Goal: Information Seeking & Learning: Find specific fact

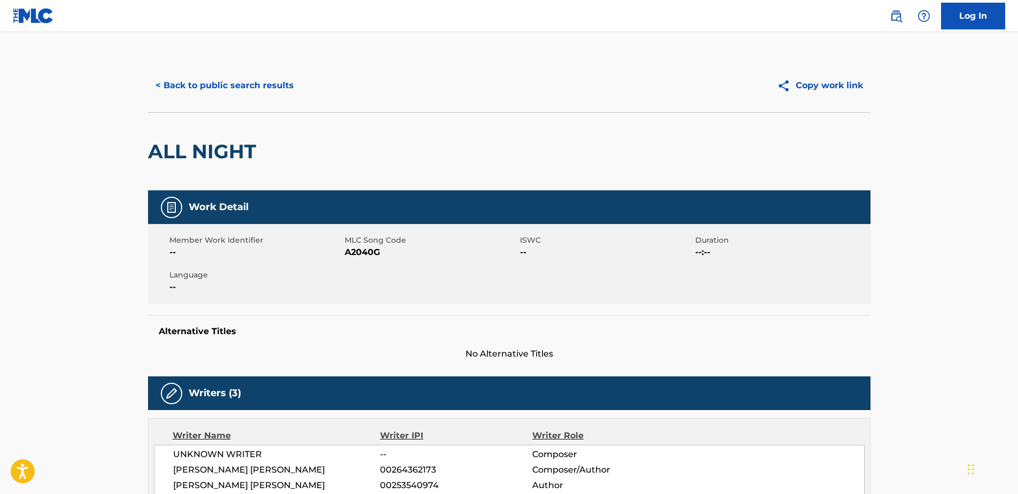
click at [274, 89] on button "< Back to public search results" at bounding box center [224, 85] width 153 height 27
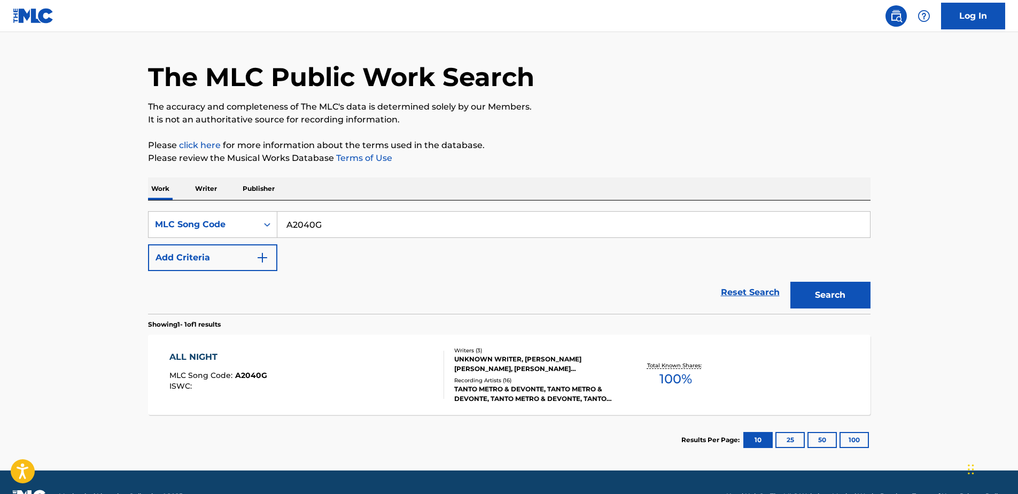
drag, startPoint x: 361, startPoint y: 220, endPoint x: 172, endPoint y: 204, distance: 190.0
click at [172, 204] on div "SearchWithCriteriaf8ee0525-453b-4d51-a8dd-c0d4fd628ec2 MLC Song Code A2040G Add…" at bounding box center [509, 256] width 723 height 113
drag, startPoint x: 274, startPoint y: 315, endPoint x: 393, endPoint y: 230, distance: 146.8
click at [395, 235] on div "SearchWithCriteriaf8ee0525-453b-4d51-a8dd-c0d4fd628ec2 MLC Song Code all nighy …" at bounding box center [509, 332] width 723 height 265
click at [393, 230] on input "all nighy" at bounding box center [573, 225] width 593 height 26
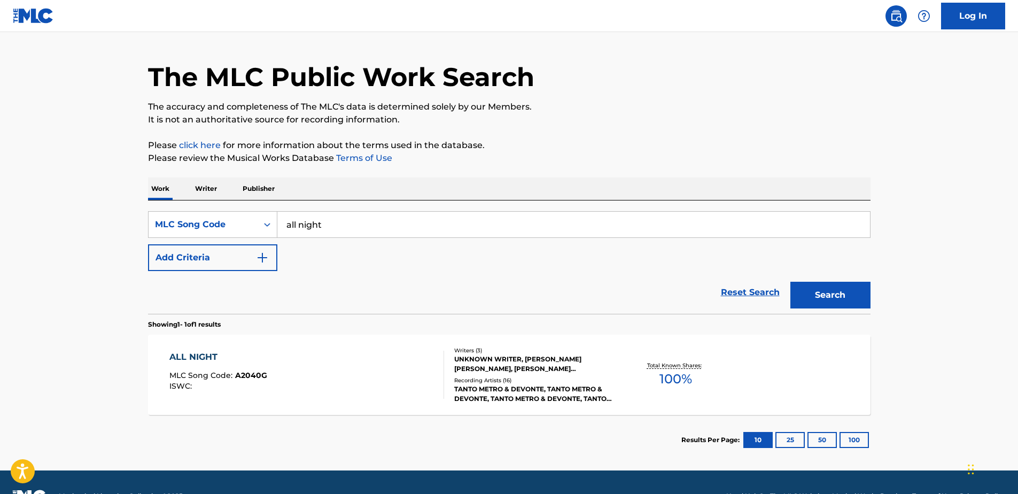
type input "all night"
click at [595, 294] on div "Reset Search Search" at bounding box center [509, 292] width 723 height 43
click at [801, 288] on button "Search" at bounding box center [831, 295] width 80 height 27
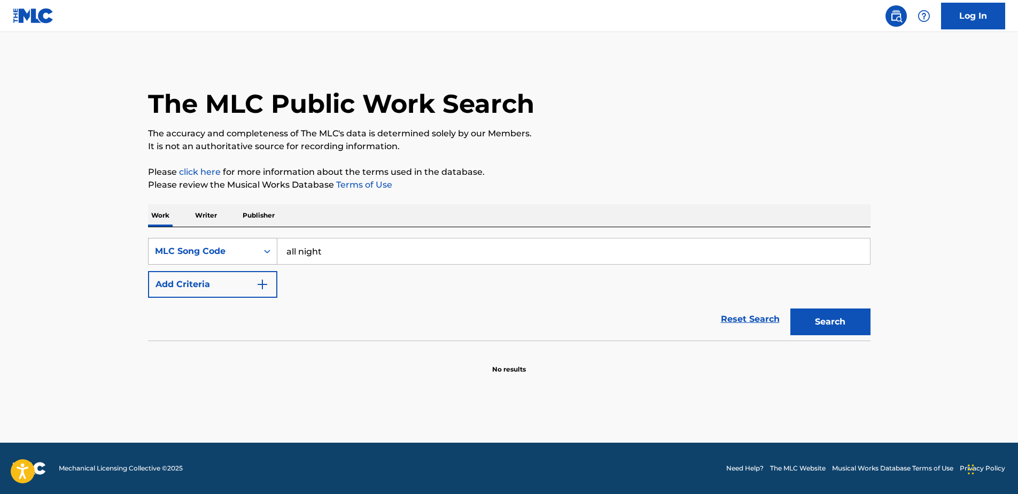
click at [254, 250] on div "MLC Song Code" at bounding box center [203, 251] width 109 height 20
click at [214, 278] on div "Work Title" at bounding box center [213, 278] width 128 height 27
click at [318, 256] on input "Search Form" at bounding box center [573, 251] width 593 height 26
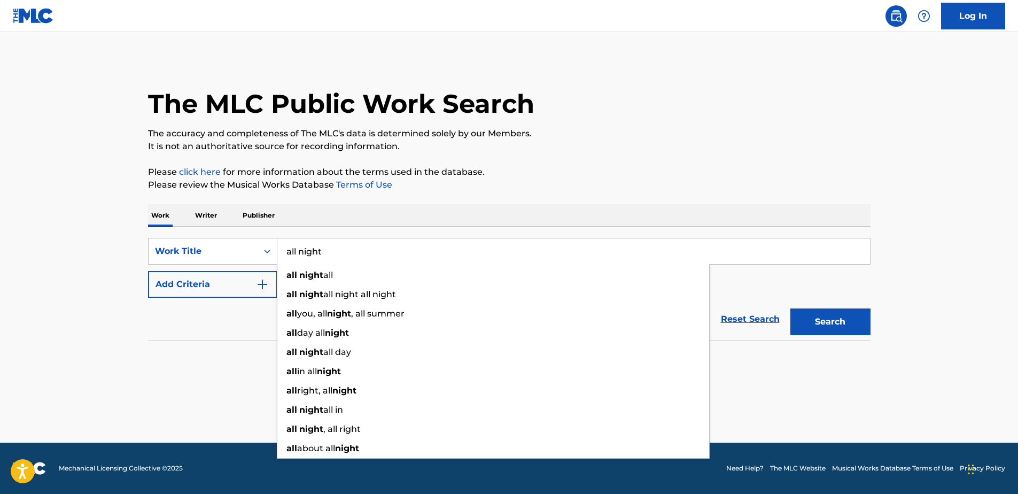
type input "all night"
drag, startPoint x: 183, startPoint y: 372, endPoint x: 215, endPoint y: 346, distance: 41.5
click at [181, 365] on section "No results" at bounding box center [509, 360] width 723 height 28
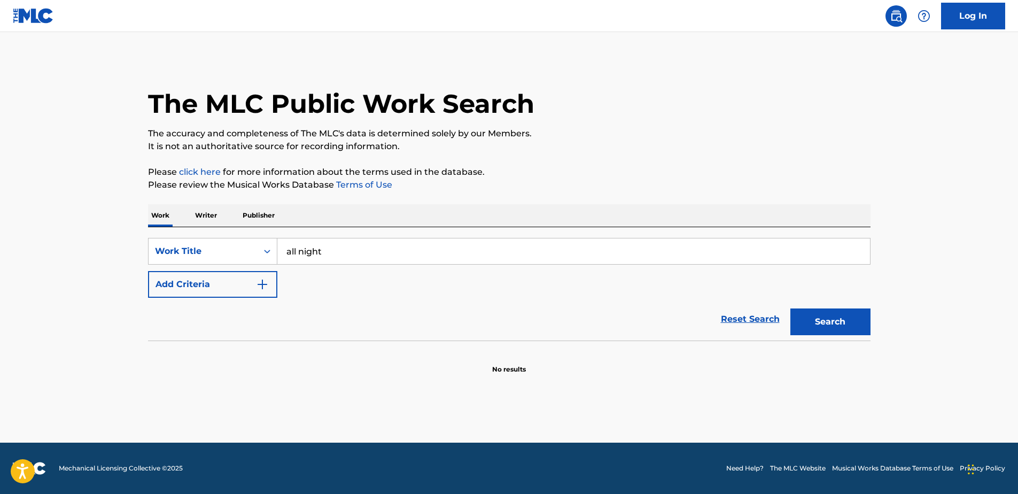
drag, startPoint x: 295, startPoint y: 283, endPoint x: 246, endPoint y: 285, distance: 48.7
click at [294, 283] on div "SearchWithCriteria7d92cd5a-3213-4b07-b3c5-c874c57ad0c9 Work Title all night Add…" at bounding box center [509, 268] width 723 height 60
click at [241, 282] on button "Add Criteria" at bounding box center [212, 284] width 129 height 27
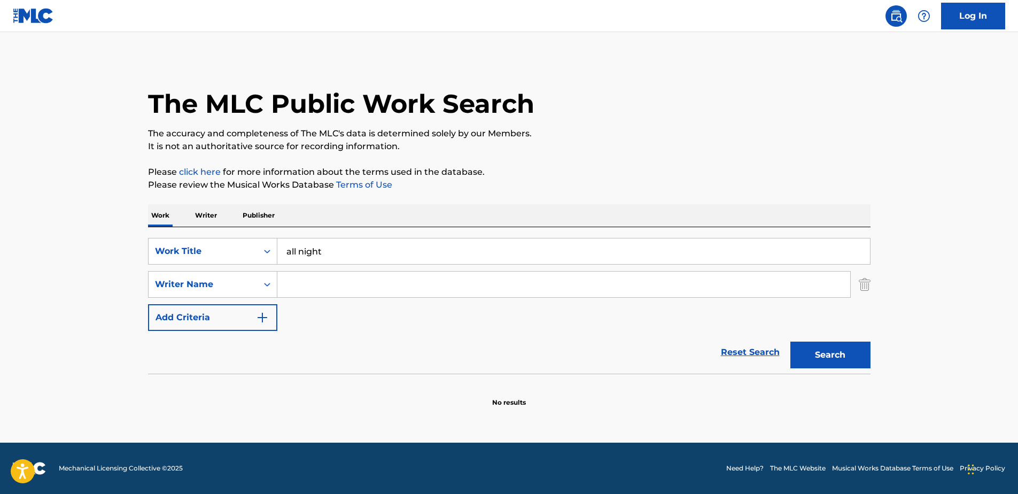
click at [309, 287] on input "Search Form" at bounding box center [563, 285] width 573 height 26
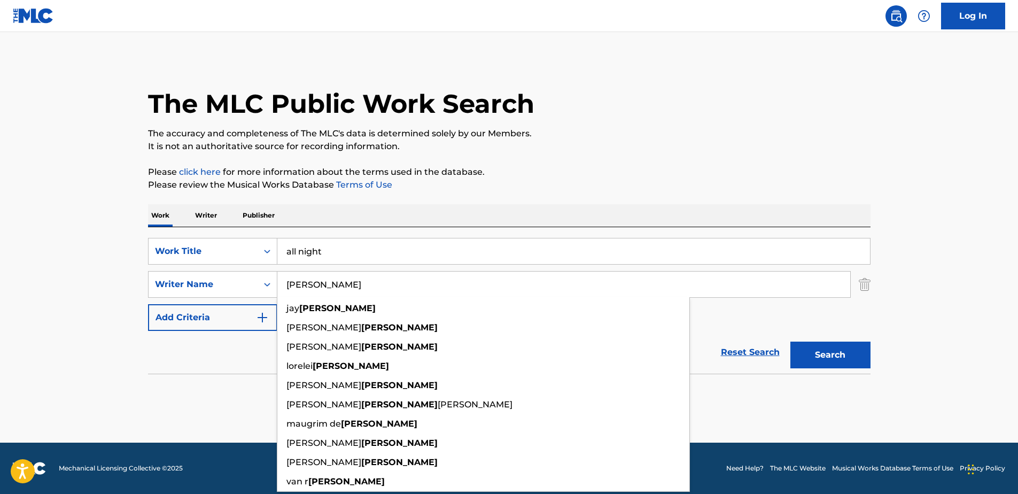
type input "[PERSON_NAME]"
click at [230, 363] on div "Reset Search Search" at bounding box center [509, 352] width 723 height 43
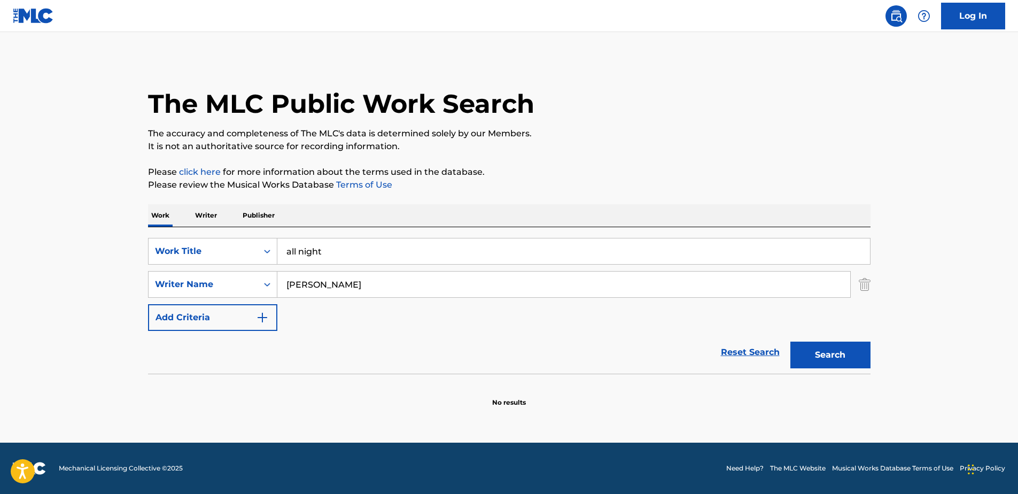
click at [798, 349] on button "Search" at bounding box center [831, 355] width 80 height 27
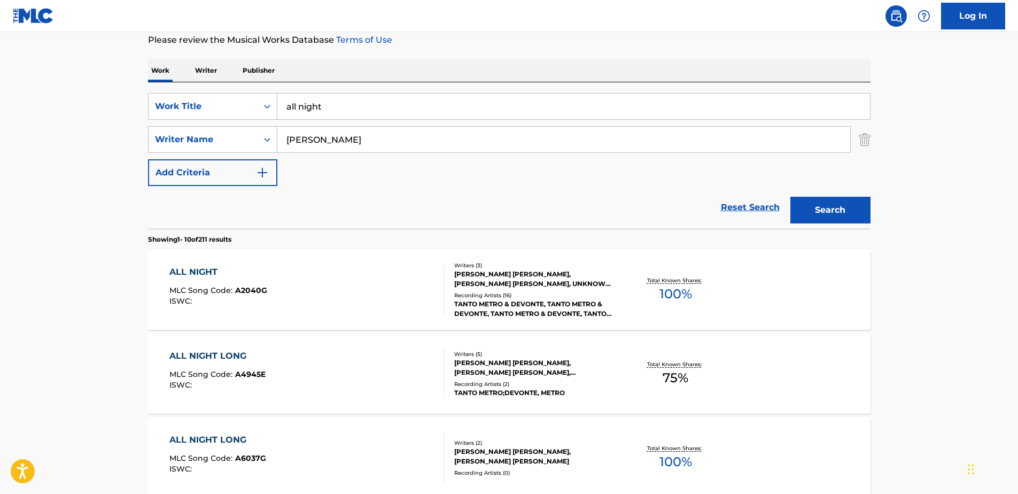
scroll to position [160, 0]
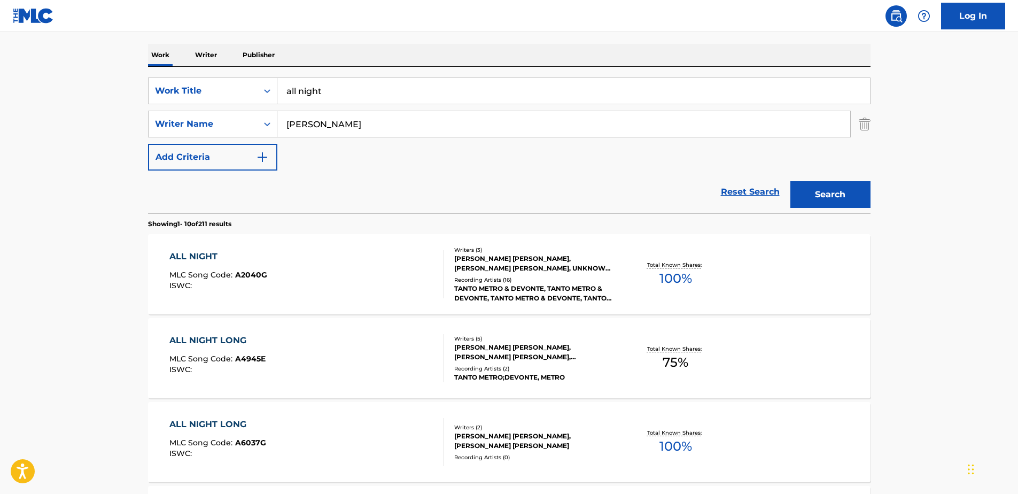
click at [410, 253] on div "ALL NIGHT MLC Song Code : A2040G ISWC :" at bounding box center [306, 274] width 275 height 48
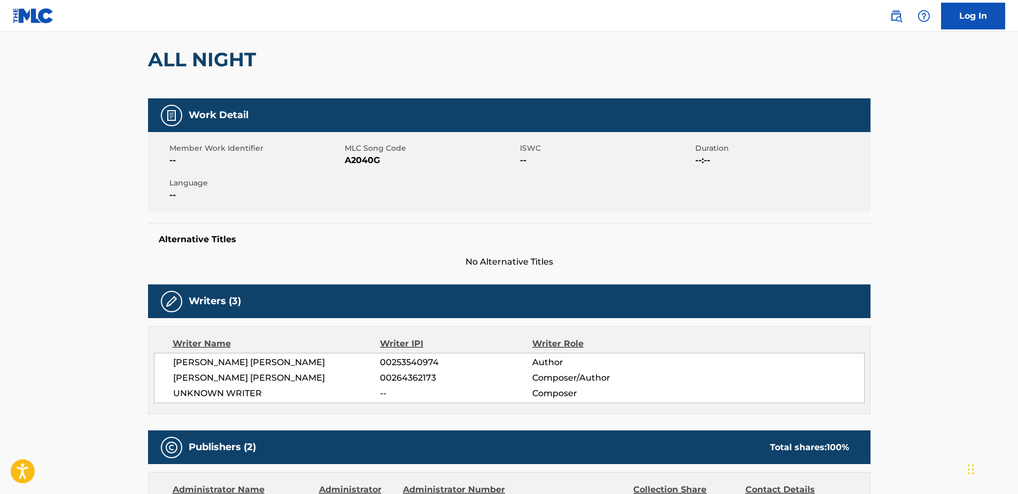
scroll to position [53, 0]
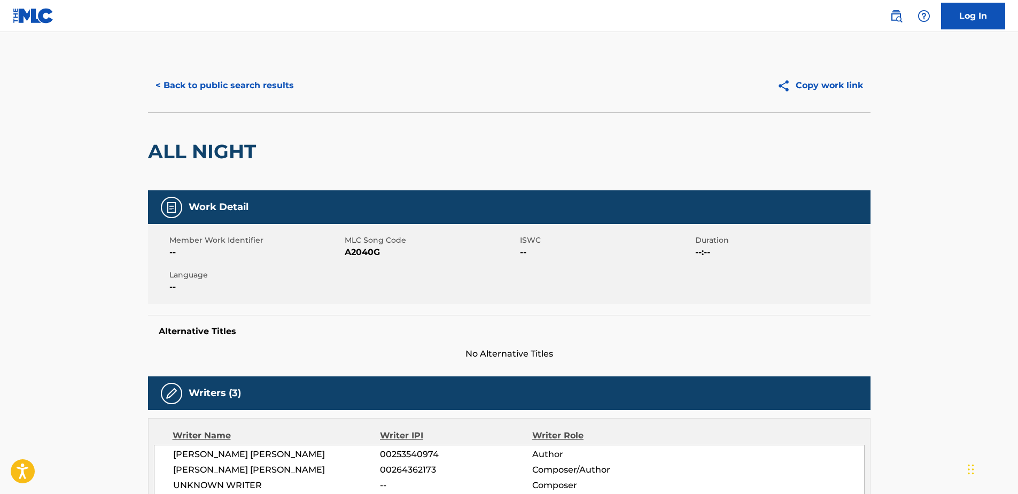
click at [270, 96] on button "< Back to public search results" at bounding box center [224, 85] width 153 height 27
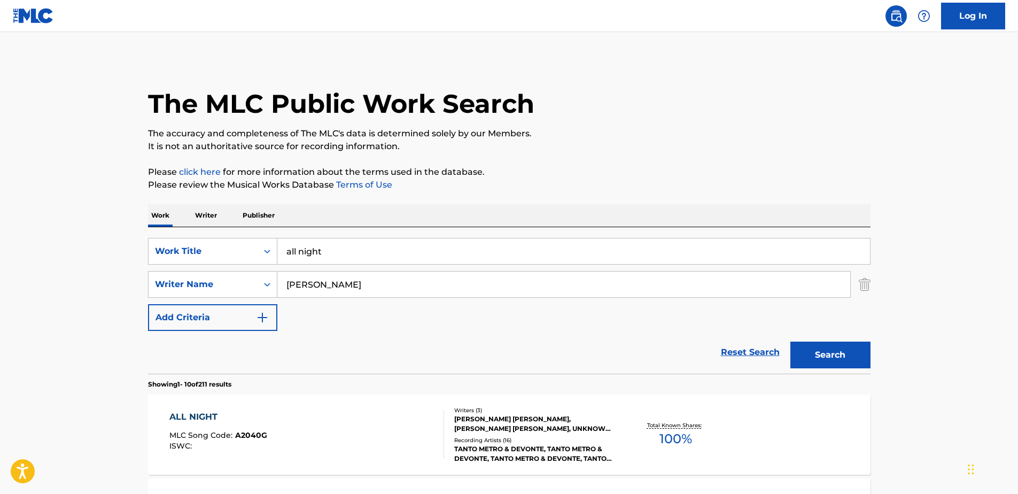
scroll to position [160, 0]
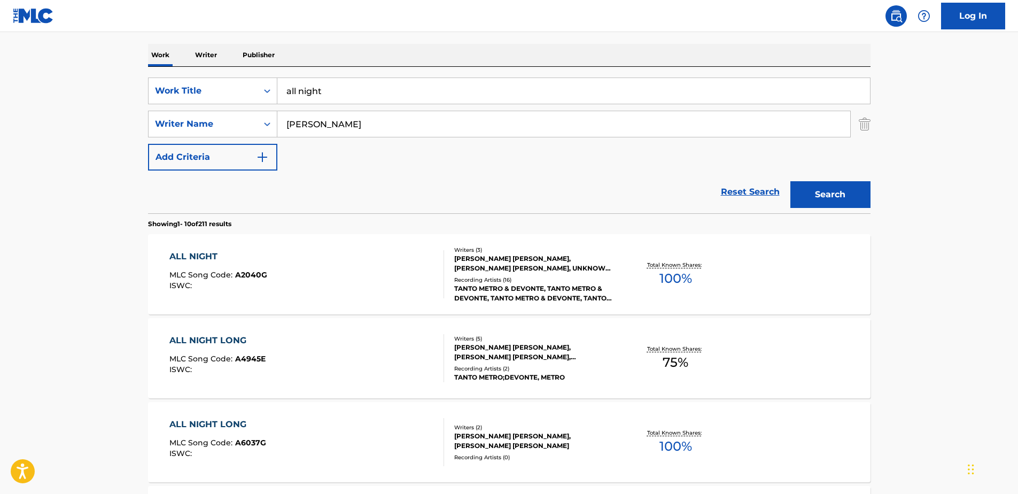
click at [174, 272] on span "MLC Song Code :" at bounding box center [202, 275] width 66 height 10
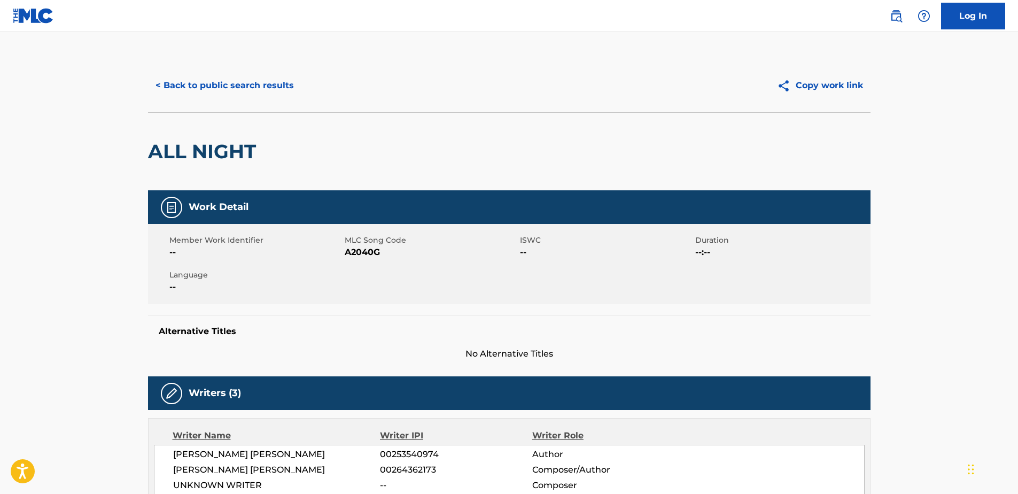
click at [226, 79] on button "< Back to public search results" at bounding box center [224, 85] width 153 height 27
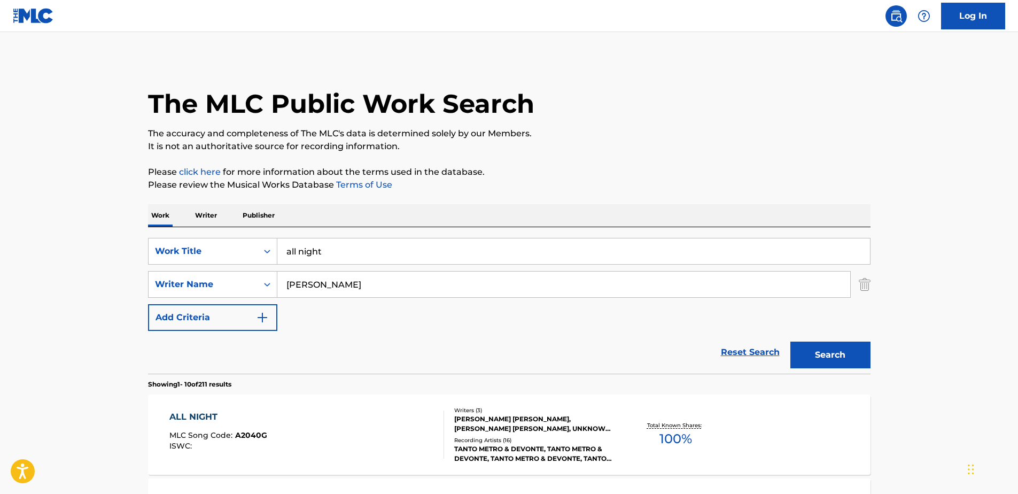
scroll to position [160, 0]
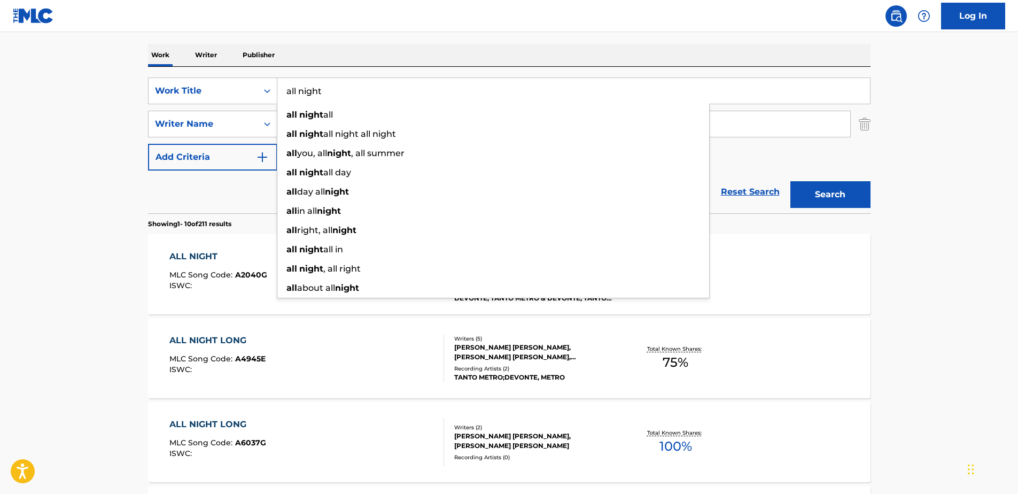
drag, startPoint x: 356, startPoint y: 100, endPoint x: 338, endPoint y: 100, distance: 17.6
click at [338, 100] on input "all night" at bounding box center [573, 91] width 593 height 26
click at [108, 122] on main "The MLC Public Work Search The accuracy and completeness of The MLC's data is d…" at bounding box center [509, 501] width 1018 height 1258
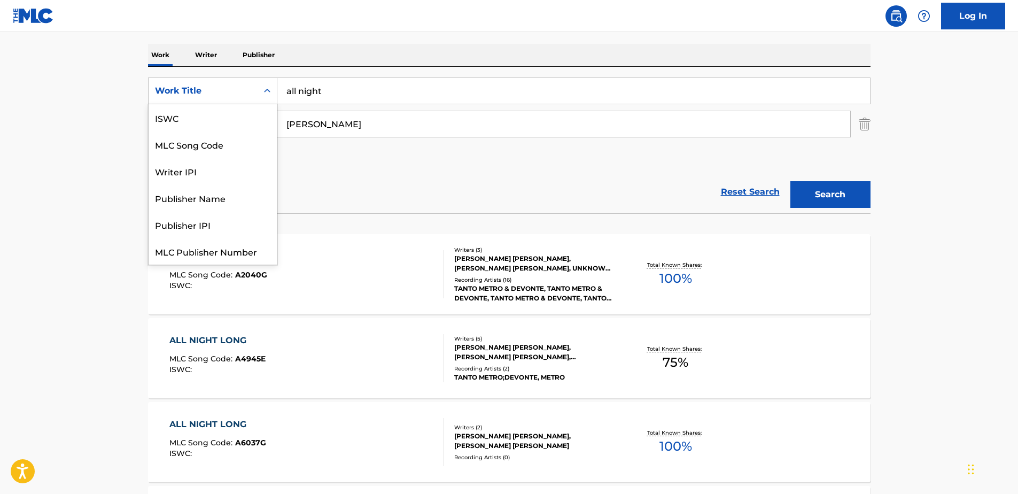
click at [236, 87] on div "Work Title" at bounding box center [203, 90] width 96 height 13
click at [222, 125] on div "MLC Song Code" at bounding box center [213, 117] width 128 height 27
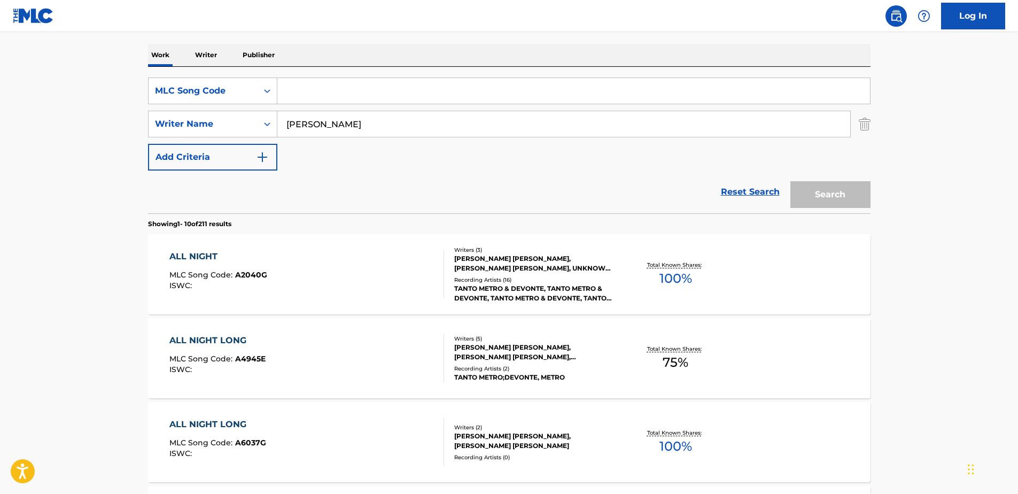
click at [293, 88] on input "Search Form" at bounding box center [573, 91] width 593 height 26
paste input "CC8282"
click at [859, 128] on img "Search Form" at bounding box center [865, 124] width 12 height 27
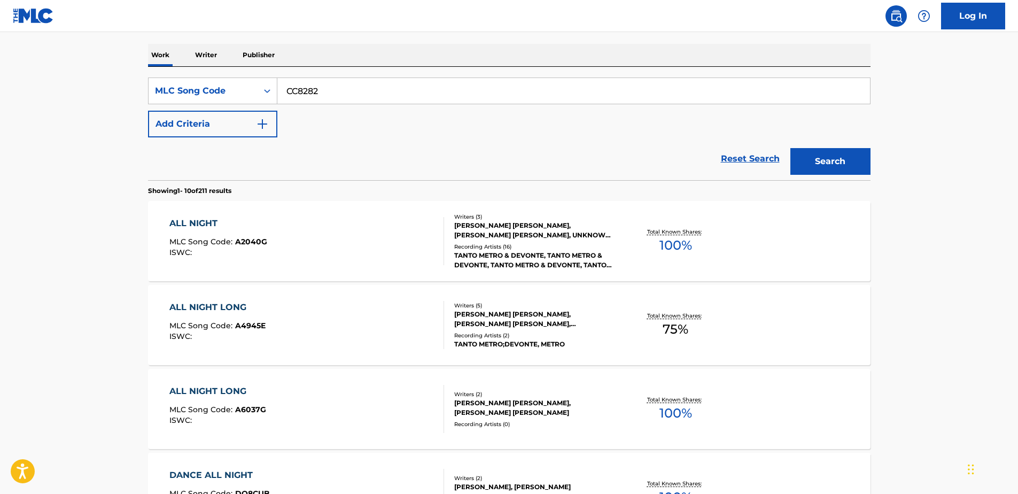
click at [833, 161] on button "Search" at bounding box center [831, 161] width 80 height 27
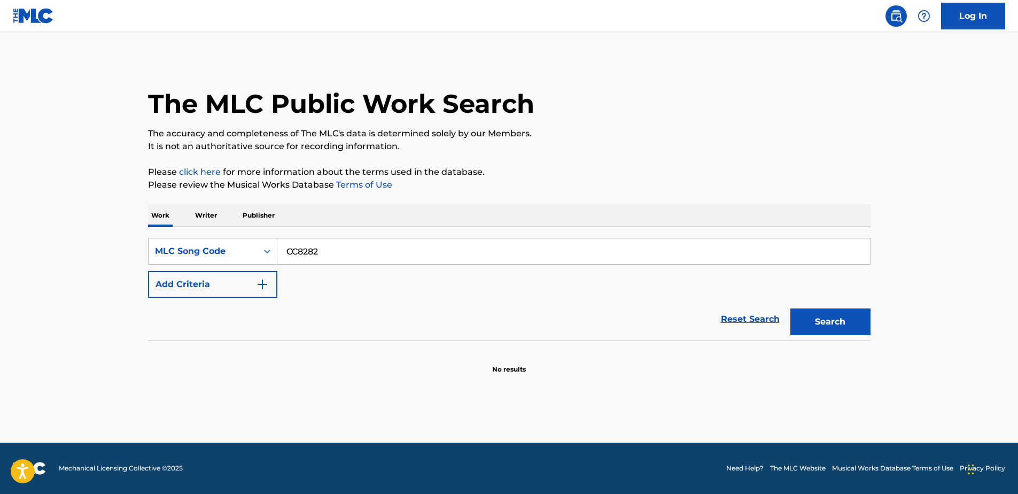
drag, startPoint x: 379, startPoint y: 259, endPoint x: 370, endPoint y: 251, distance: 11.8
click at [377, 256] on input "CC8282" at bounding box center [573, 251] width 593 height 26
type input "CC8282"
click at [805, 310] on button "Search" at bounding box center [831, 321] width 80 height 27
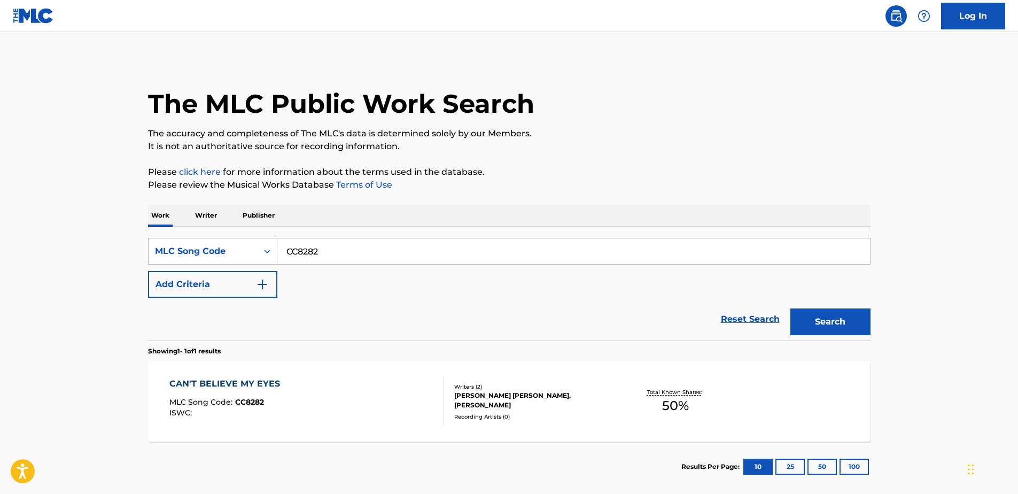
click at [277, 408] on div "MLC Song Code : CC8282" at bounding box center [227, 403] width 116 height 11
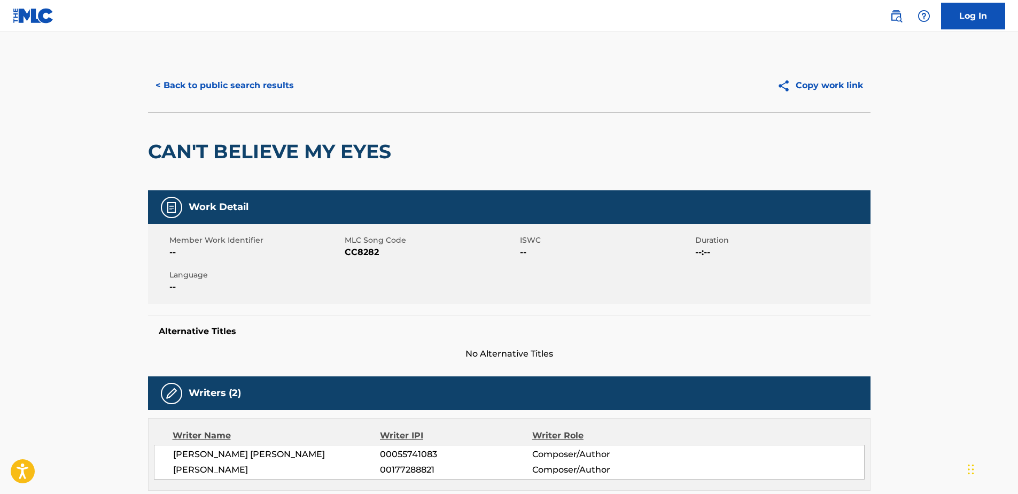
click at [196, 79] on button "< Back to public search results" at bounding box center [224, 85] width 153 height 27
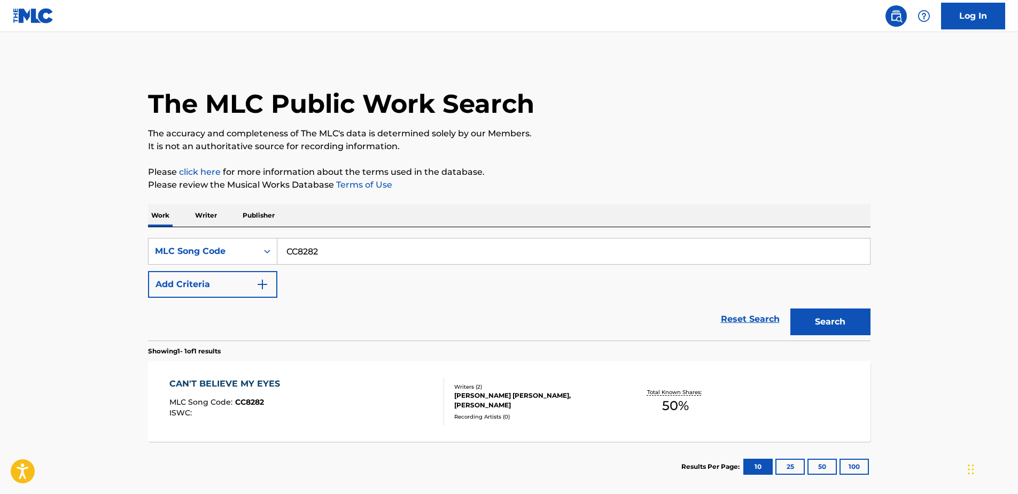
click at [223, 375] on div "CAN'T BELIEVE MY EYES MLC Song Code : CC8282 ISWC : Writers ( 2 ) [PERSON_NAME]…" at bounding box center [509, 401] width 723 height 80
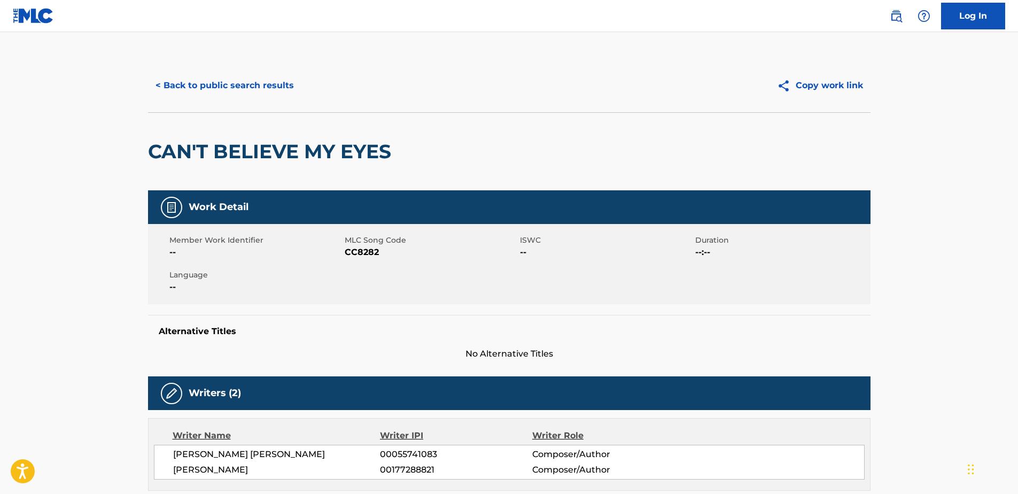
click at [228, 78] on button "< Back to public search results" at bounding box center [224, 85] width 153 height 27
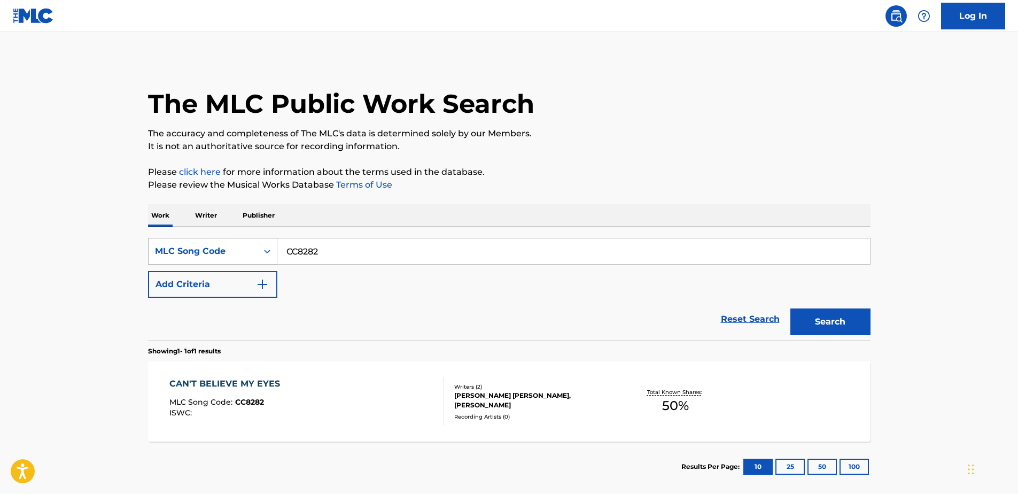
click at [236, 259] on div "MLC Song Code" at bounding box center [203, 251] width 109 height 20
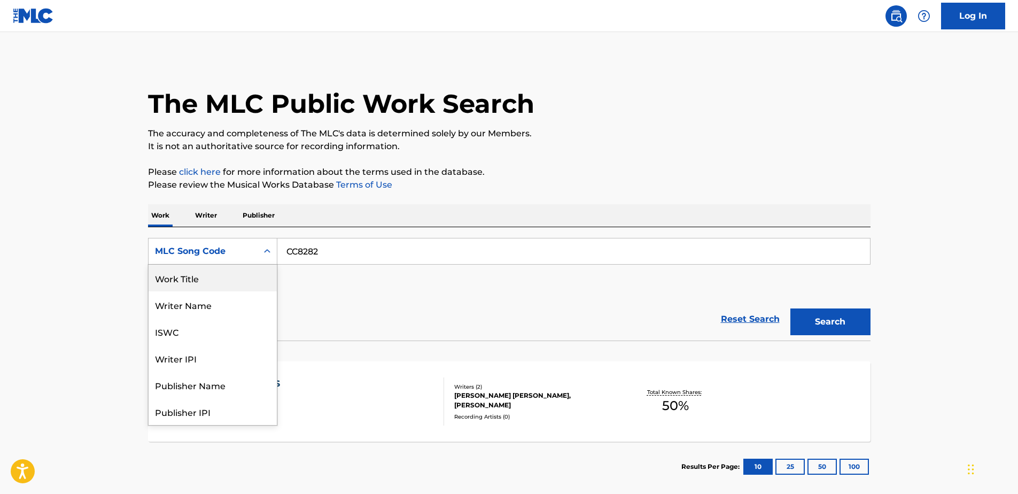
click at [217, 285] on div "Work Title" at bounding box center [213, 278] width 128 height 27
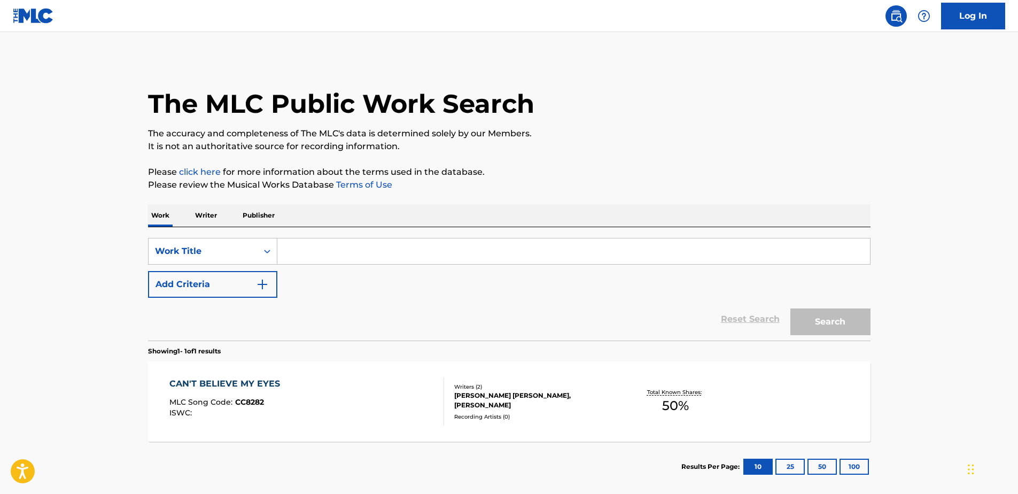
click at [321, 256] on input "Search Form" at bounding box center [573, 251] width 593 height 26
paste input "Conscious Badness"
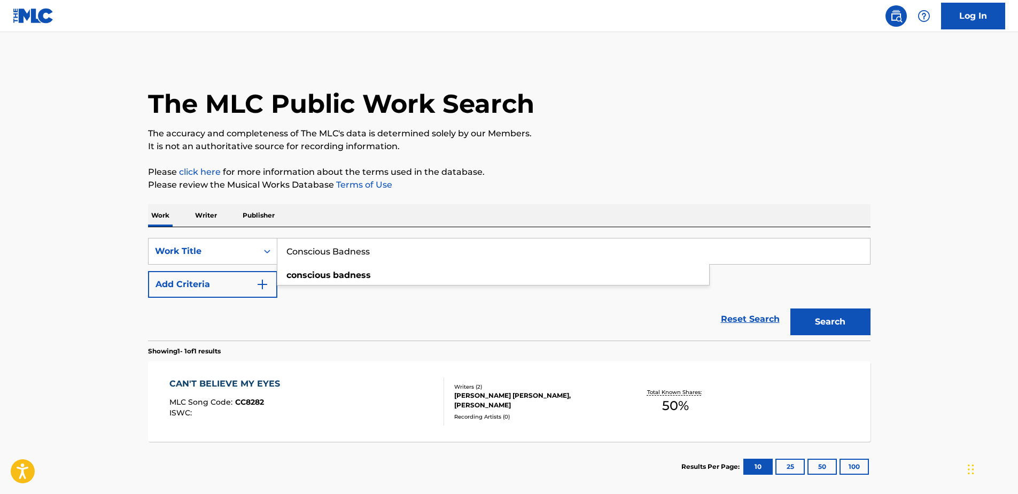
type input "Conscious Badness"
click at [830, 328] on button "Search" at bounding box center [831, 321] width 80 height 27
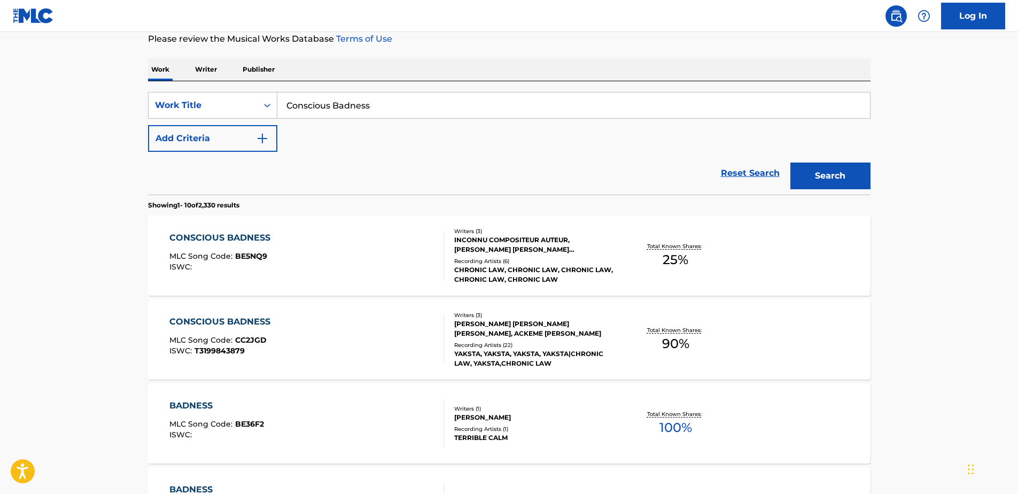
scroll to position [214, 0]
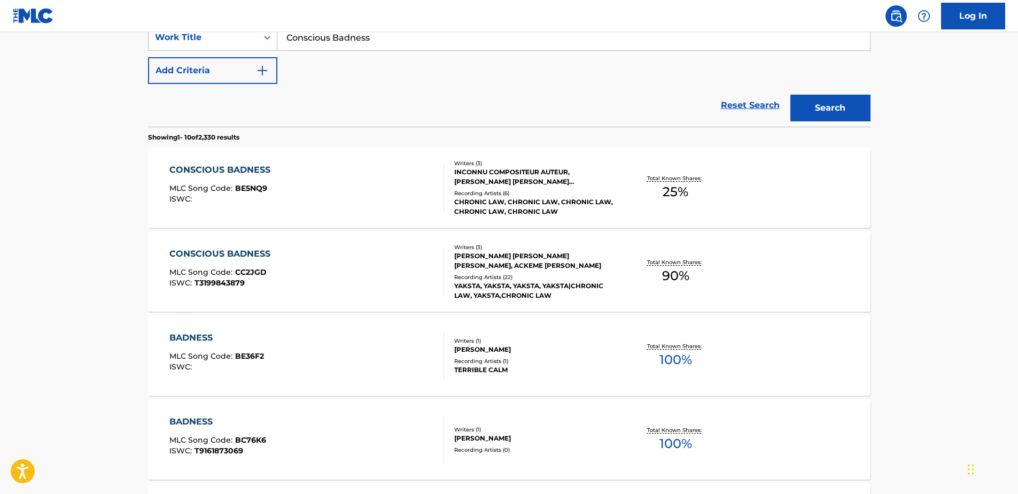
click at [323, 172] on div "CONSCIOUS BADNESS MLC Song Code : BE5NQ9 ISWC :" at bounding box center [306, 188] width 275 height 48
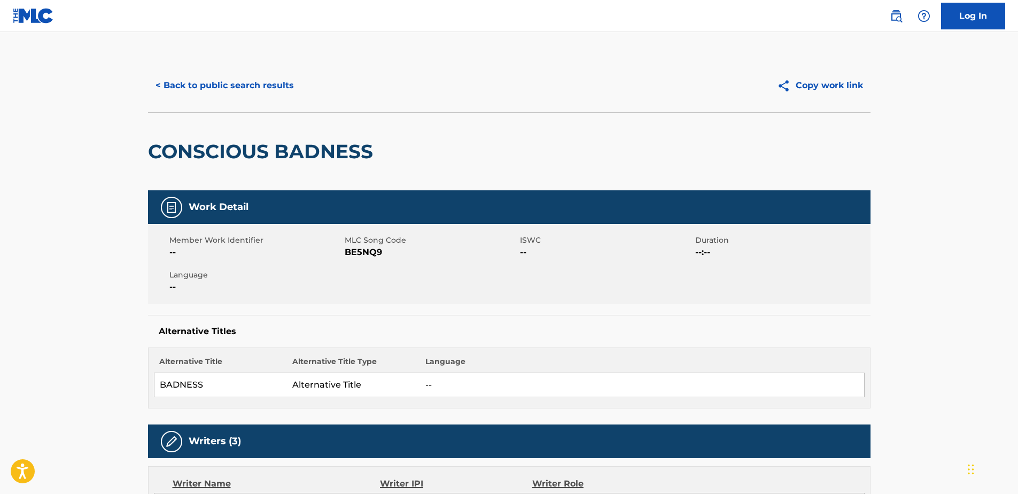
click at [276, 92] on button "< Back to public search results" at bounding box center [224, 85] width 153 height 27
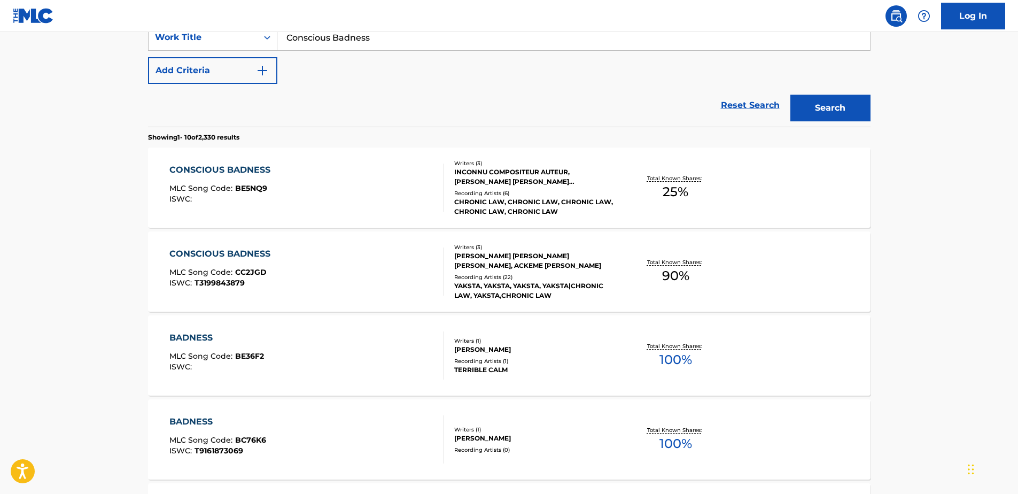
click at [378, 298] on div "CONSCIOUS BADNESS MLC Song Code : CC2JGD ISWC : T3199843879 Writers ( 3 ) [PERS…" at bounding box center [509, 271] width 723 height 80
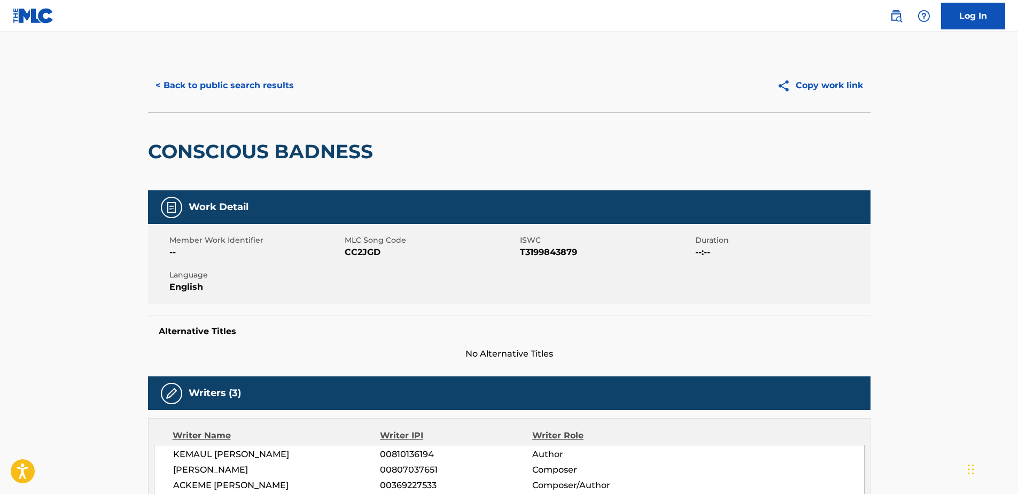
click at [272, 101] on div "< Back to public search results Copy work link" at bounding box center [509, 85] width 723 height 53
click at [273, 92] on button "< Back to public search results" at bounding box center [224, 85] width 153 height 27
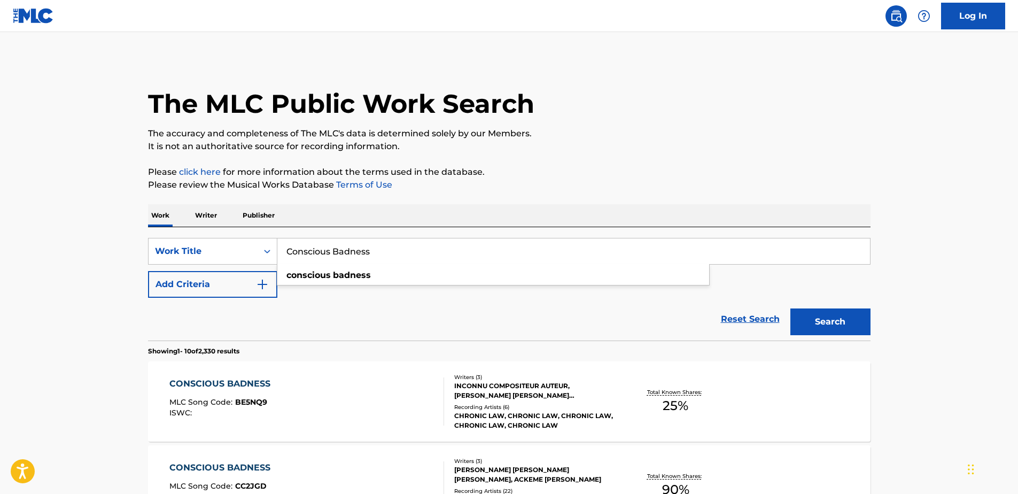
drag, startPoint x: 383, startPoint y: 246, endPoint x: 343, endPoint y: 244, distance: 40.7
click at [343, 244] on input "Conscious Badness" at bounding box center [573, 251] width 593 height 26
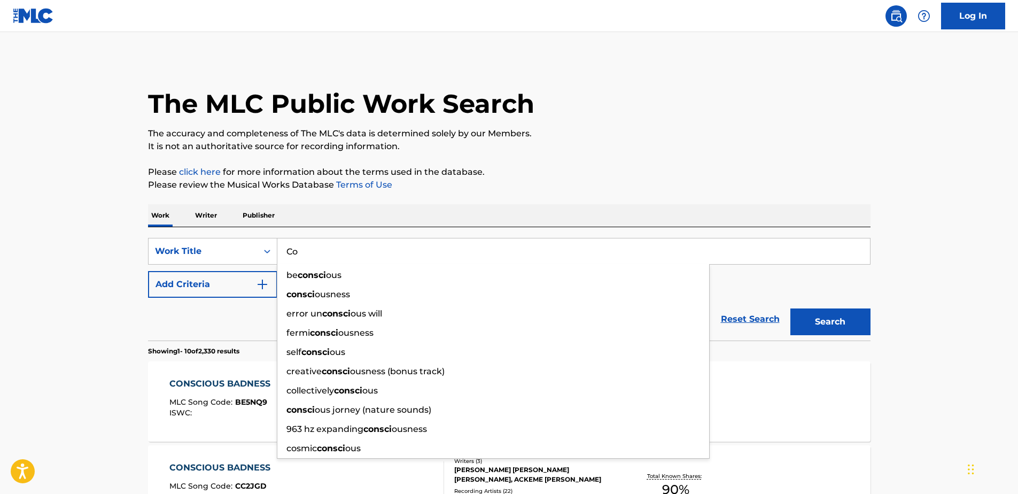
type input "C"
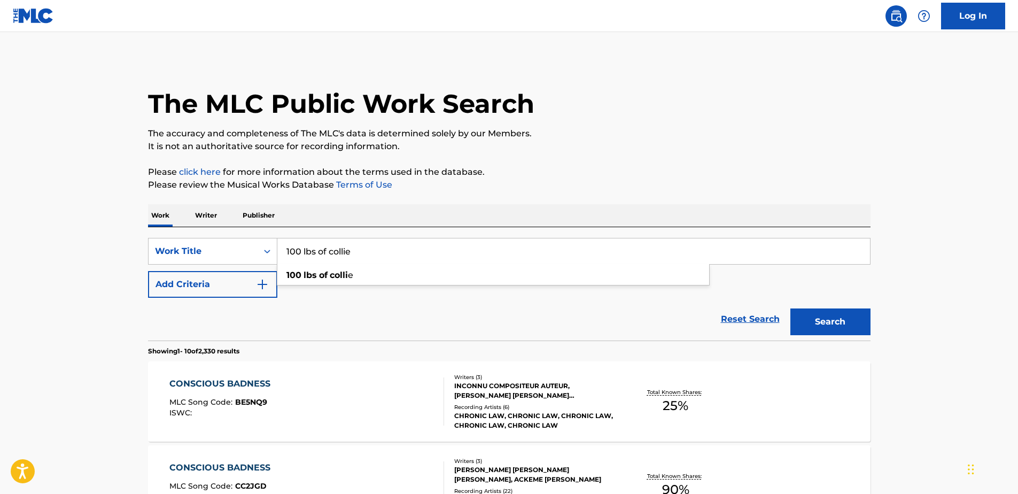
type input "100 lbs of collie"
click at [791, 308] on button "Search" at bounding box center [831, 321] width 80 height 27
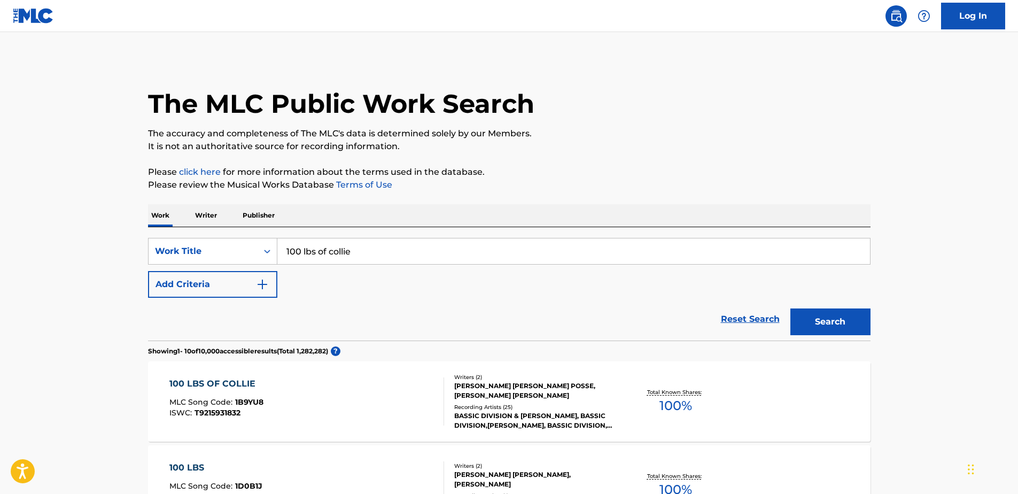
click at [392, 395] on div "100 LBS OF COLLIE MLC Song Code : 1B9YU8 ISWC : T9215931832" at bounding box center [306, 401] width 275 height 48
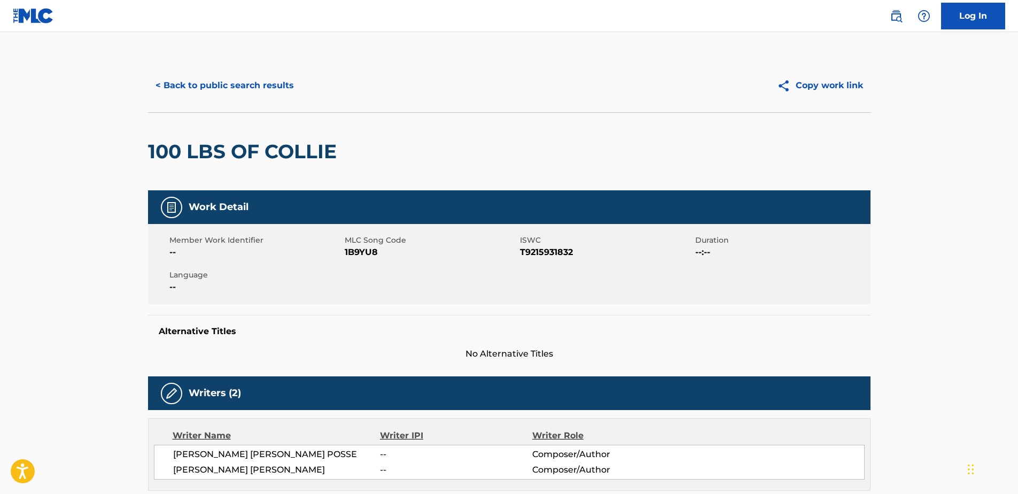
click at [264, 88] on button "< Back to public search results" at bounding box center [224, 85] width 153 height 27
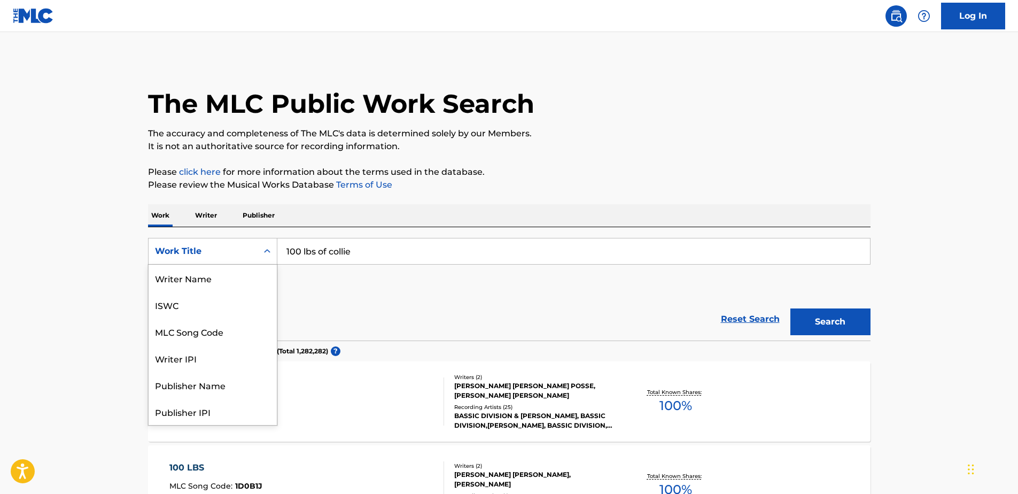
click at [188, 254] on div "Work Title" at bounding box center [203, 251] width 96 height 13
drag, startPoint x: 196, startPoint y: 270, endPoint x: 260, endPoint y: 265, distance: 63.8
click at [197, 270] on div "MLC Song Code" at bounding box center [213, 278] width 128 height 27
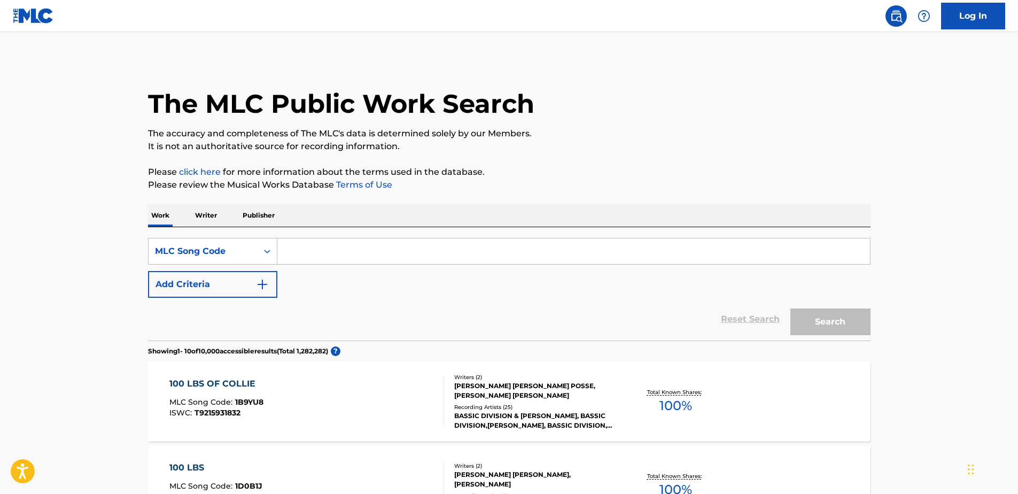
click at [383, 249] on input "Search Form" at bounding box center [573, 251] width 593 height 26
paste input "HVA6CR"
type input "HVA6CR"
click at [826, 327] on button "Search" at bounding box center [831, 321] width 80 height 27
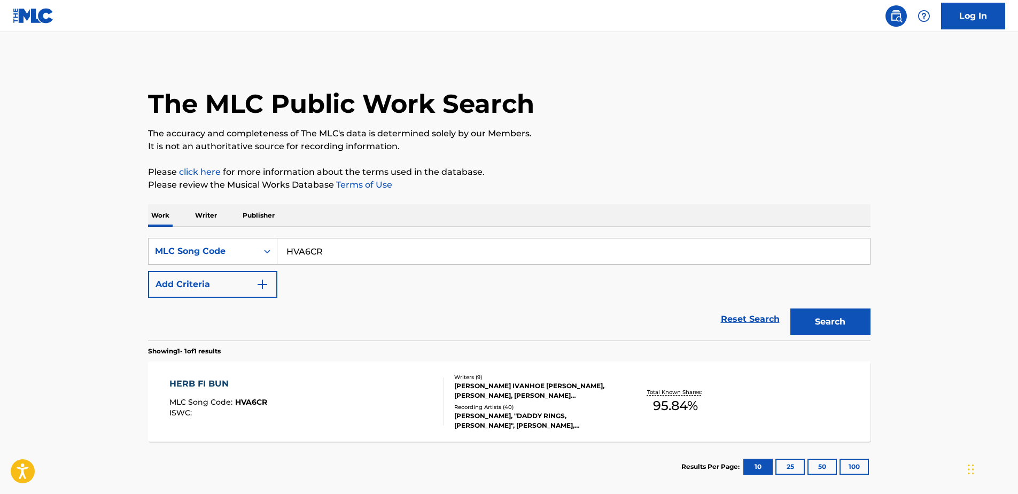
click at [344, 394] on div "HERB FI BUN MLC Song Code : HVA6CR ISWC :" at bounding box center [306, 401] width 275 height 48
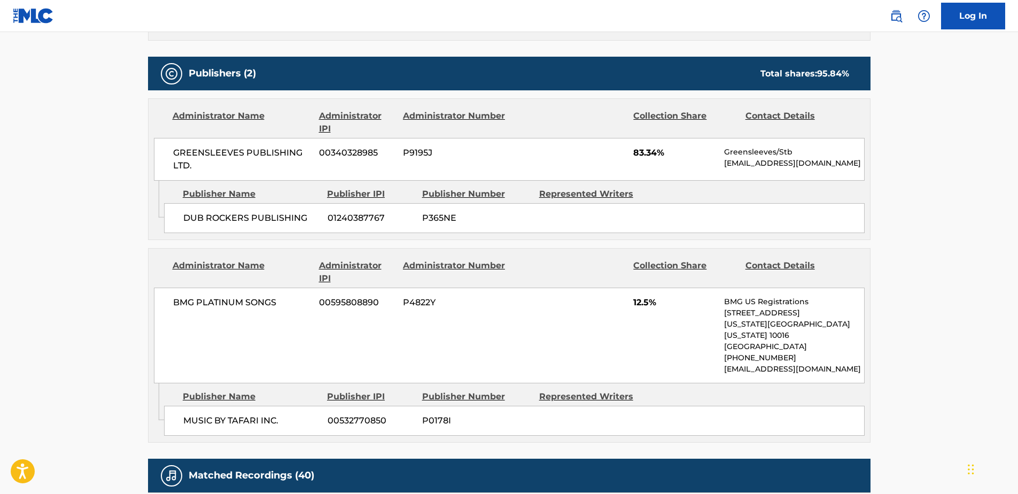
scroll to position [748, 0]
